Goal: Find specific page/section: Find specific page/section

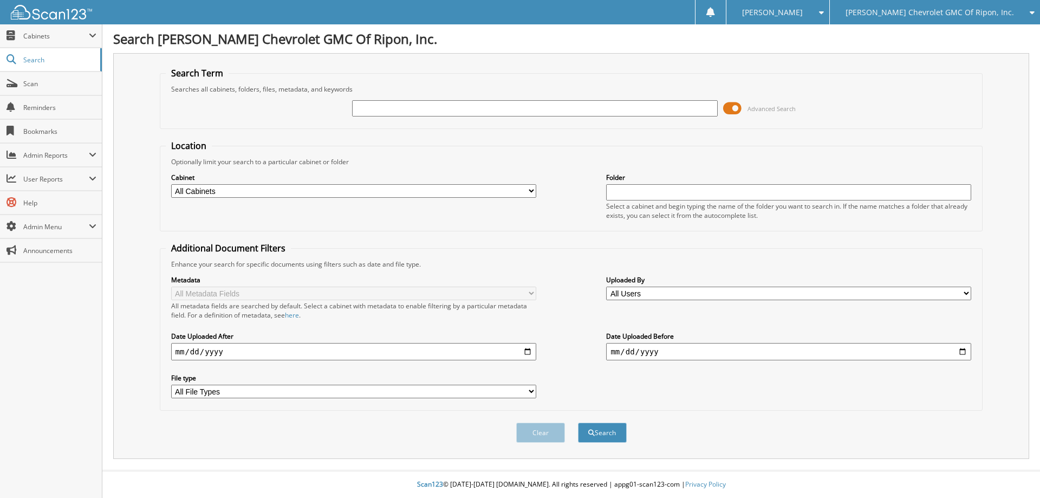
click at [723, 109] on span at bounding box center [732, 108] width 18 height 16
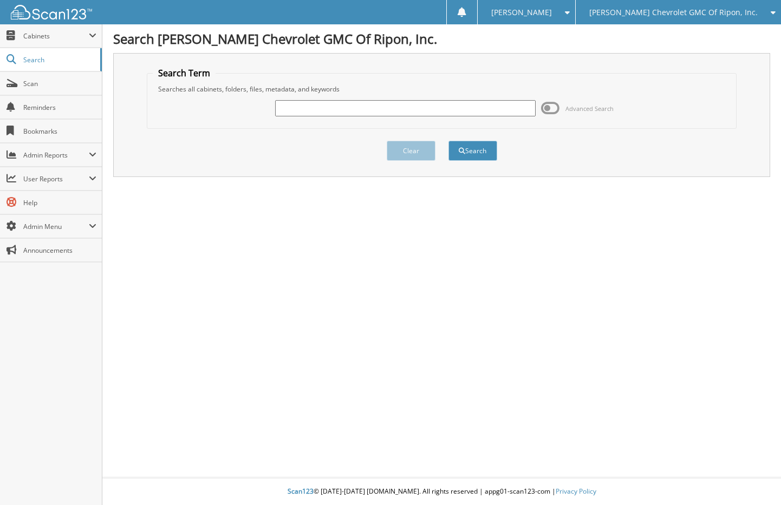
click at [381, 113] on input "text" at bounding box center [405, 108] width 260 height 16
type input "[PERSON_NAME]"
click at [449, 141] on button "Search" at bounding box center [473, 151] width 49 height 20
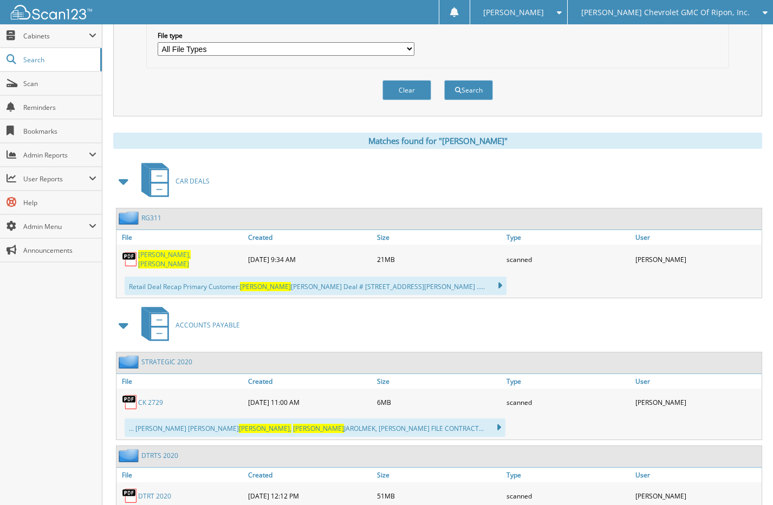
scroll to position [379, 0]
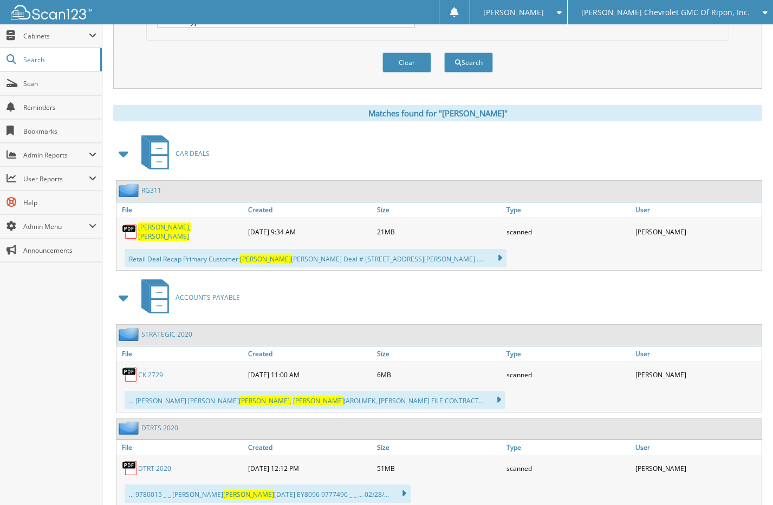
click at [167, 232] on span "[PERSON_NAME]" at bounding box center [163, 236] width 51 height 9
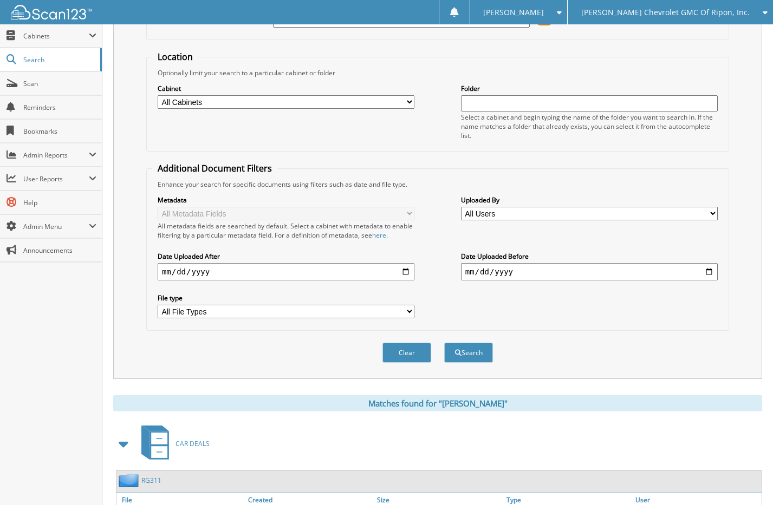
scroll to position [0, 0]
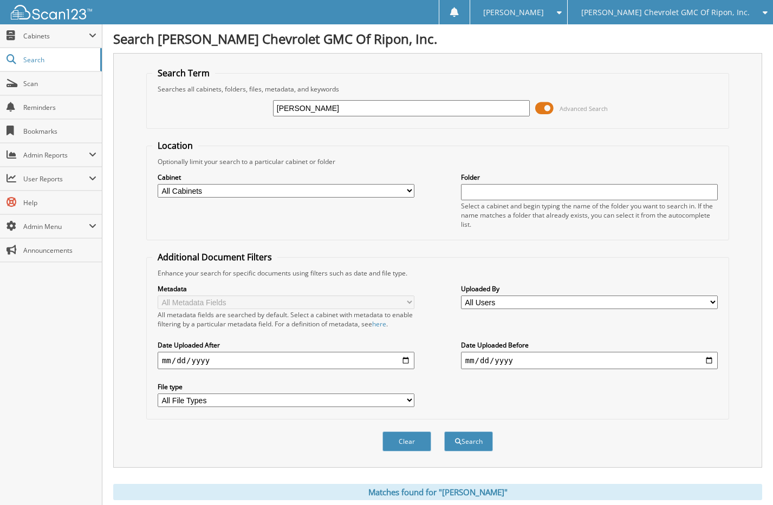
click at [549, 106] on span at bounding box center [544, 108] width 18 height 16
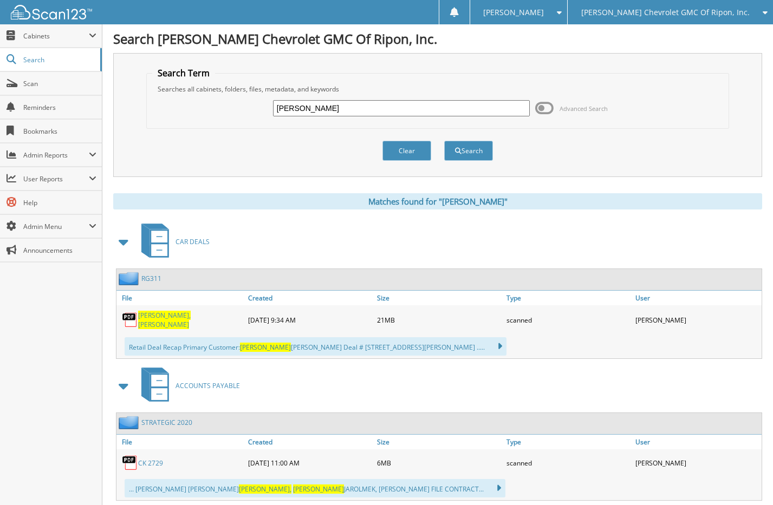
drag, startPoint x: -43, startPoint y: 72, endPoint x: -93, endPoint y: 69, distance: 49.9
type input "[PERSON_NAME]"
click at [444, 141] on button "Search" at bounding box center [468, 151] width 49 height 20
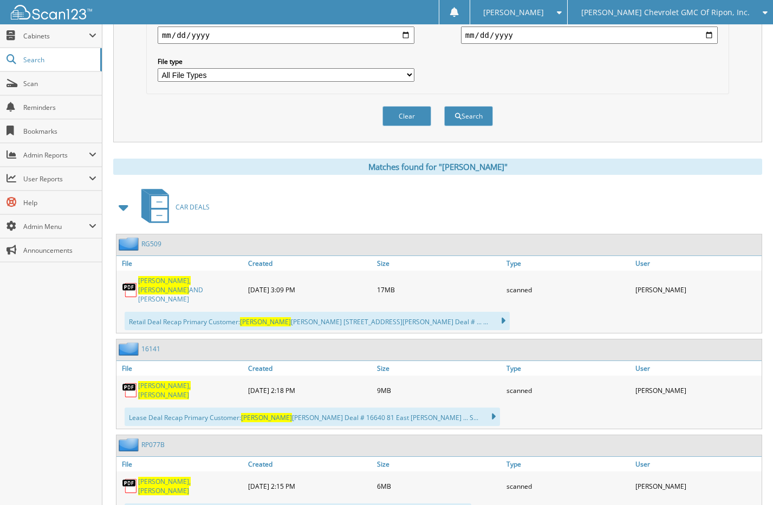
scroll to position [379, 0]
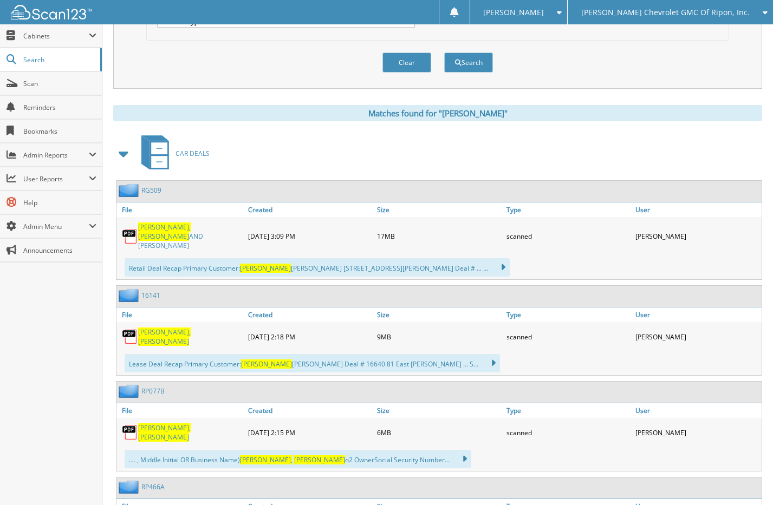
click at [184, 230] on link "[PERSON_NAME] AND [PERSON_NAME]" at bounding box center [190, 237] width 105 height 28
